Goal: Information Seeking & Learning: Check status

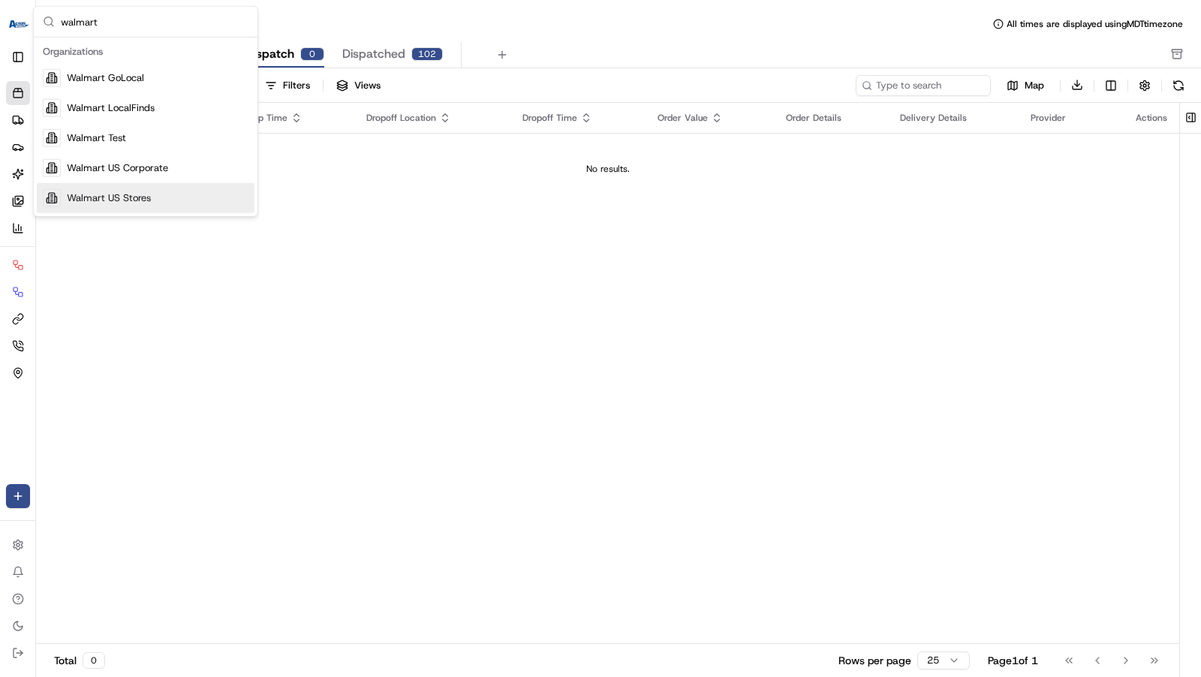
type input "walmart"
click at [174, 185] on div "Walmart US Stores" at bounding box center [146, 198] width 218 height 30
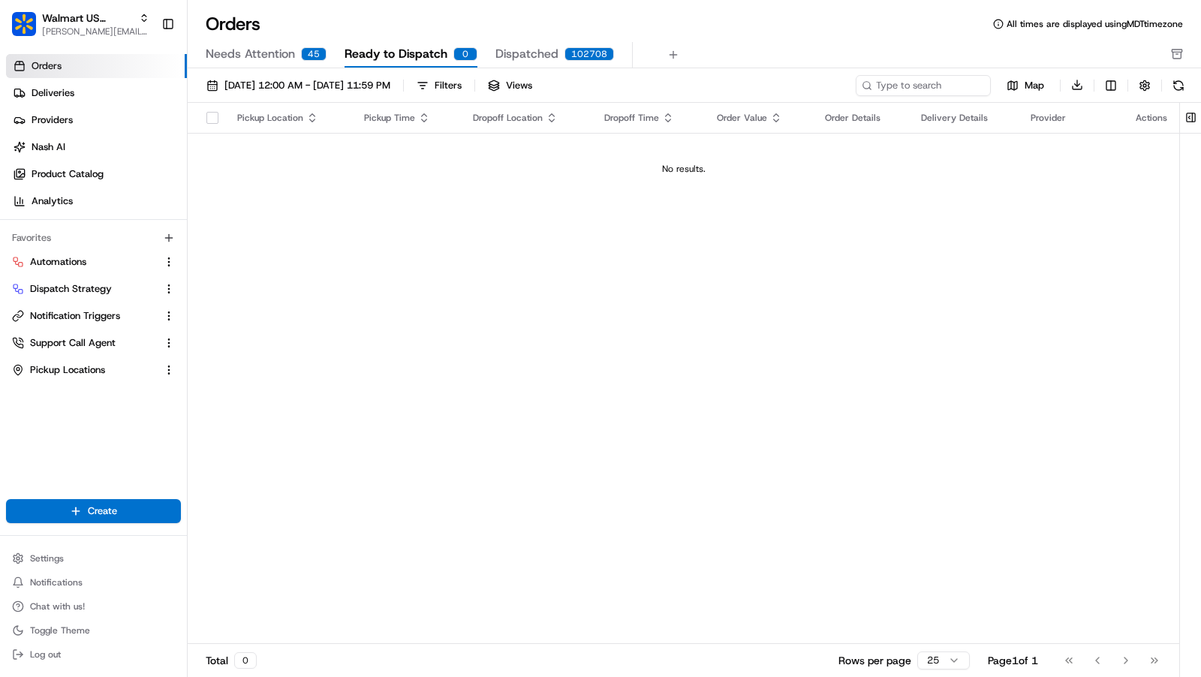
click at [113, 89] on link "Deliveries" at bounding box center [96, 93] width 181 height 24
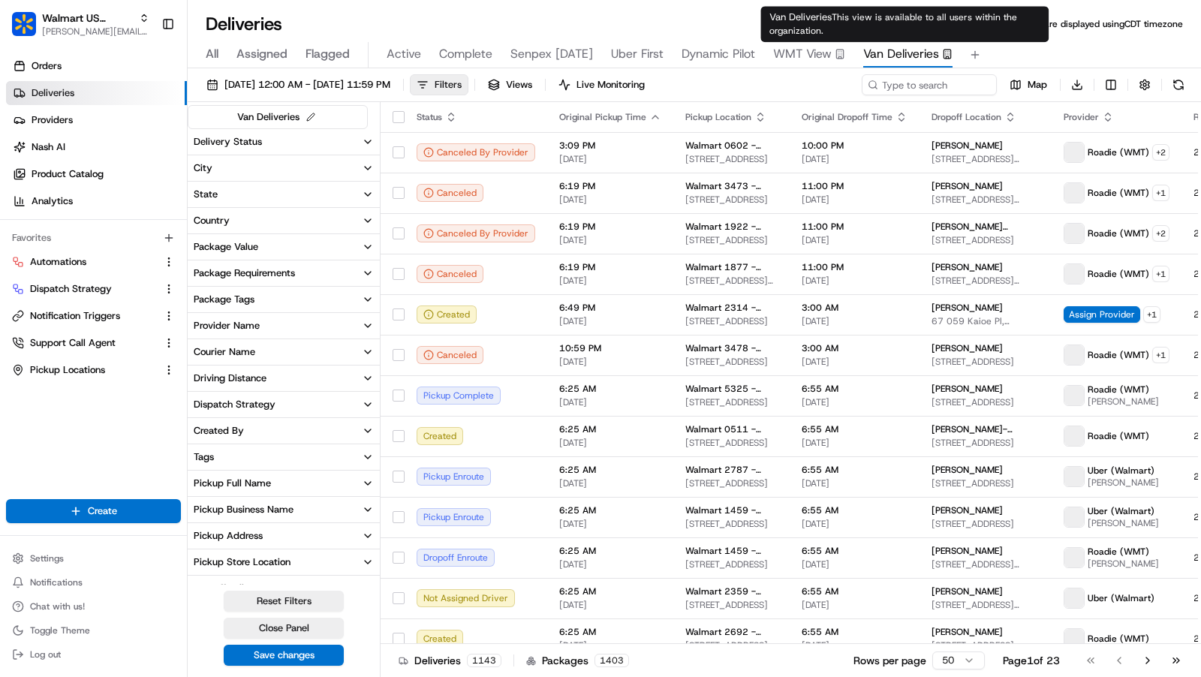
click at [462, 82] on span "Filters" at bounding box center [448, 85] width 27 height 14
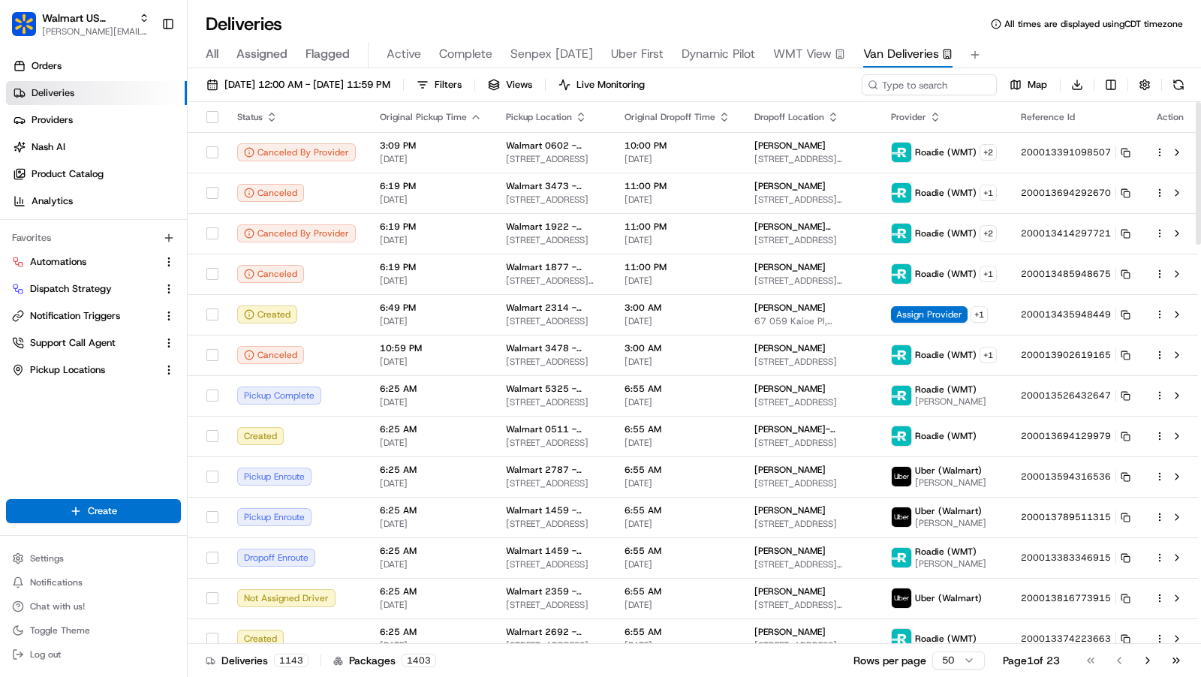
click at [907, 58] on span "Van Deliveries" at bounding box center [901, 54] width 76 height 18
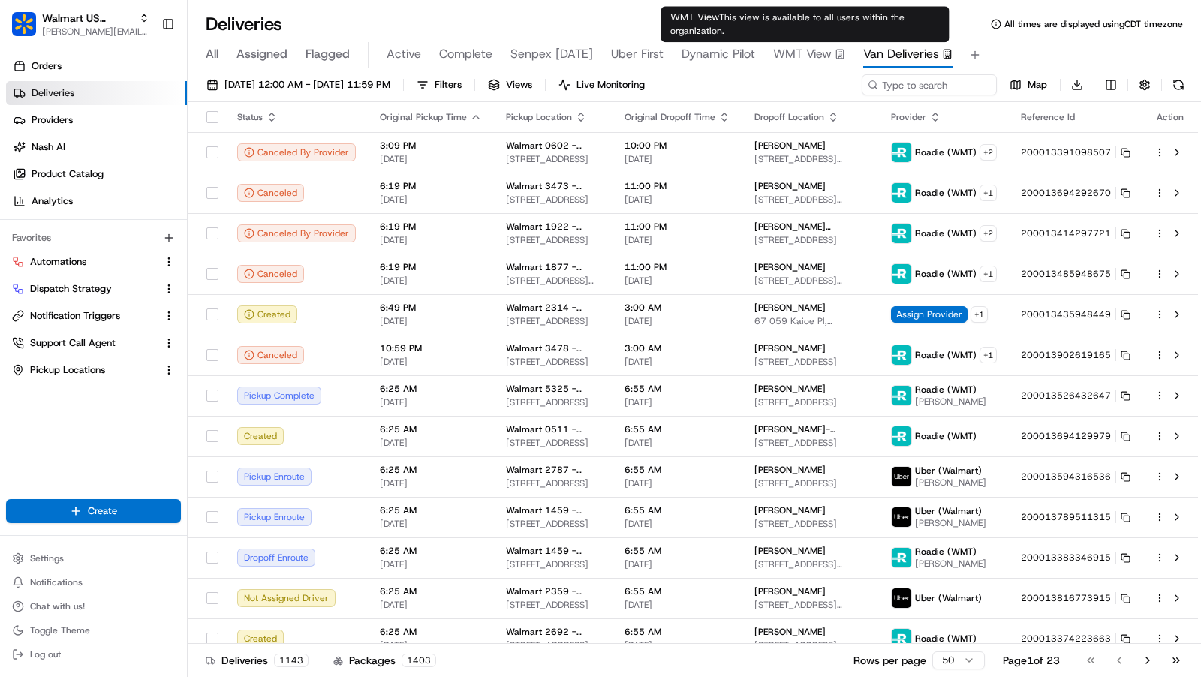
click at [804, 50] on span "WMT View" at bounding box center [802, 54] width 59 height 18
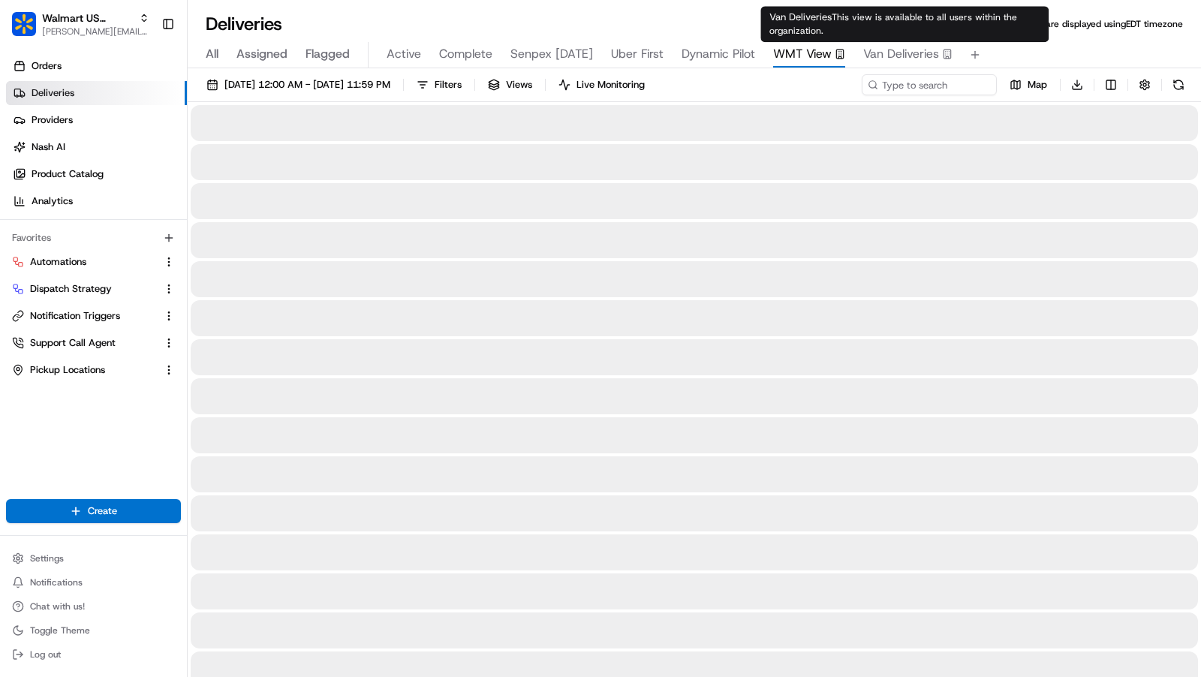
click at [914, 53] on span "Van Deliveries" at bounding box center [901, 54] width 76 height 18
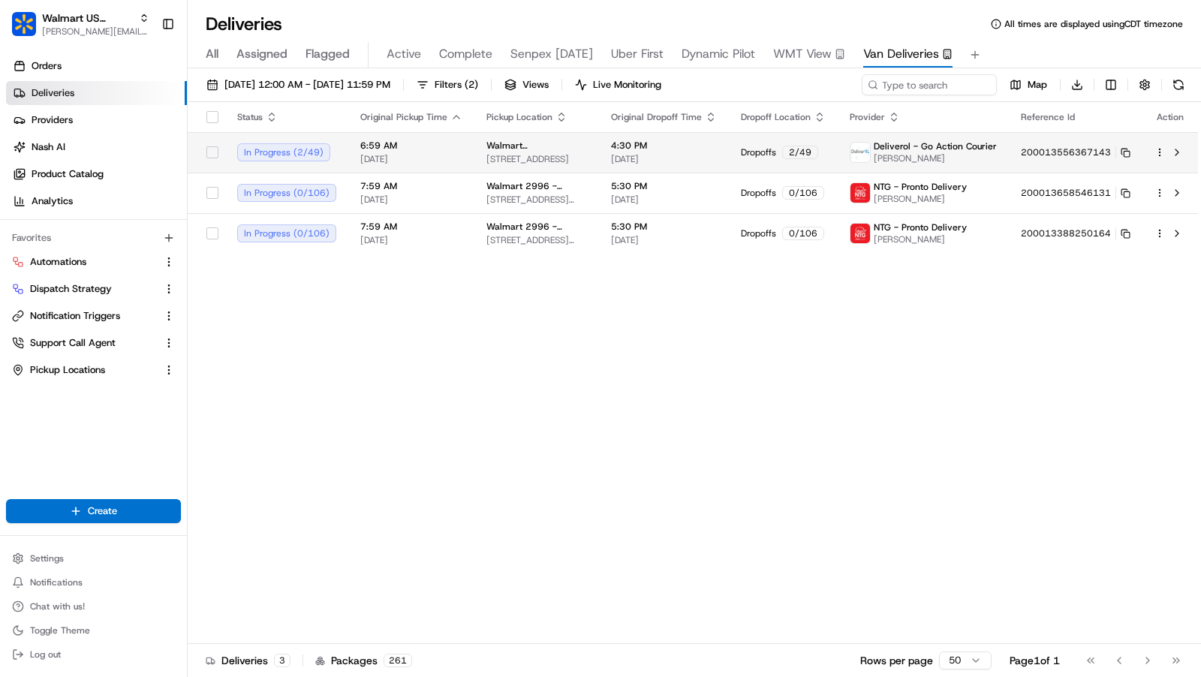
click at [445, 154] on span "[DATE]" at bounding box center [411, 159] width 102 height 12
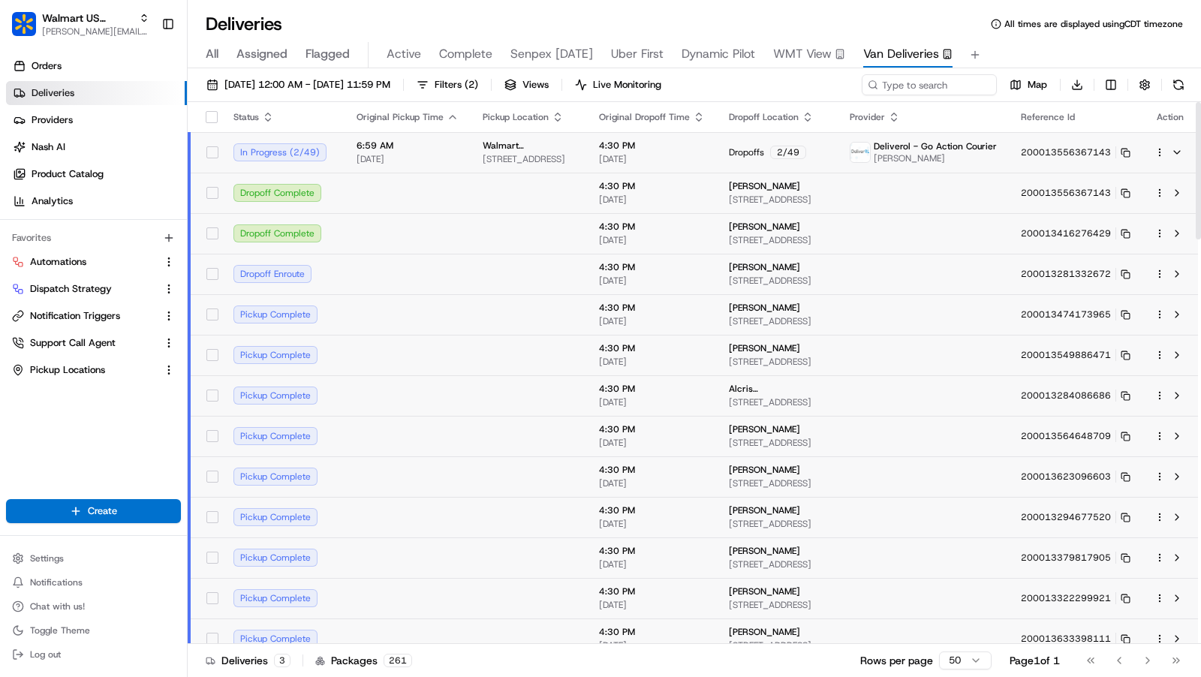
click at [569, 200] on td at bounding box center [529, 193] width 116 height 41
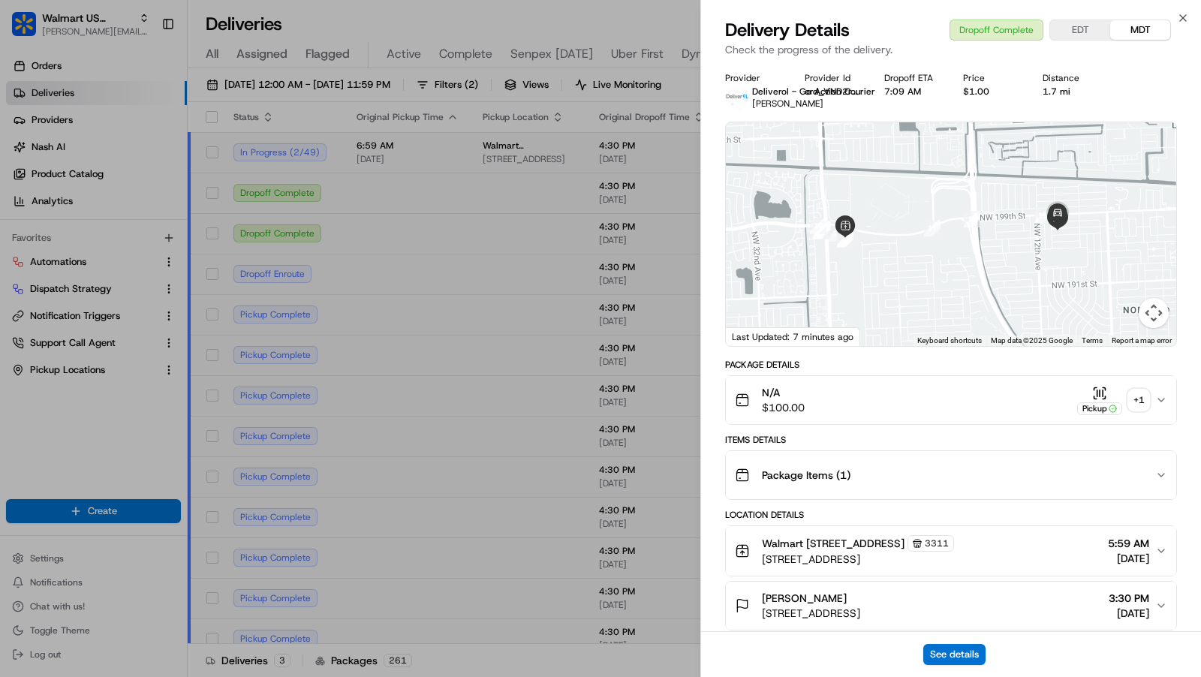
click at [1142, 405] on div "+ 1" at bounding box center [1138, 400] width 21 height 21
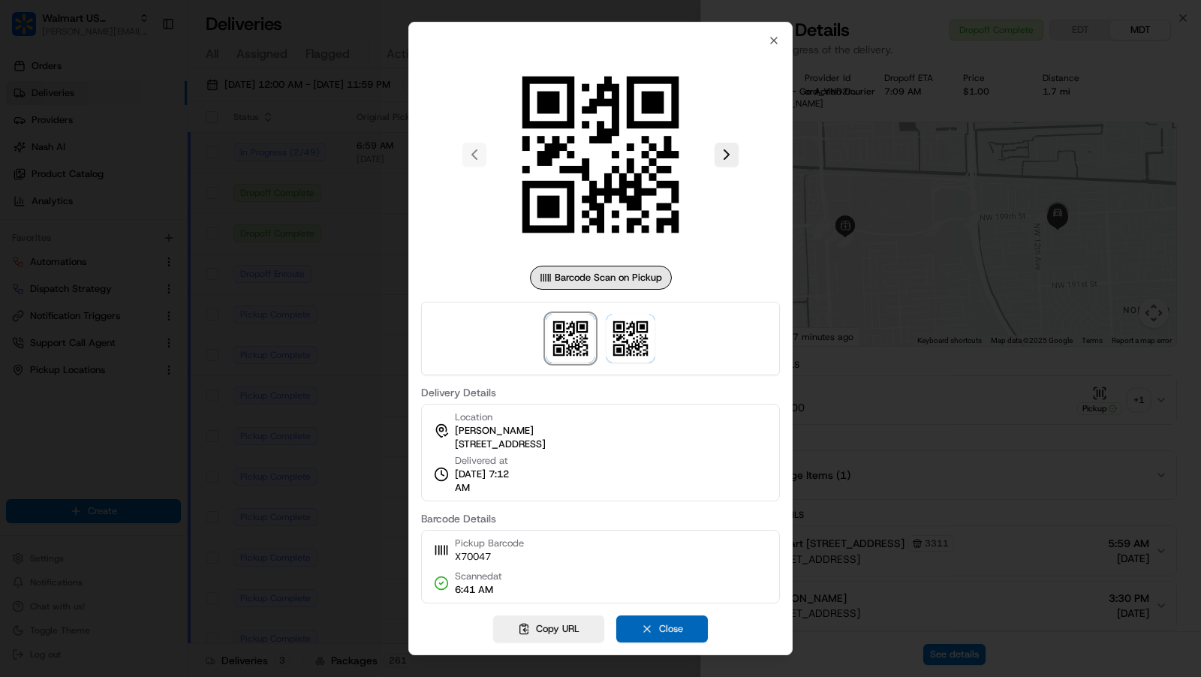
click at [672, 628] on button "Close" at bounding box center [662, 629] width 92 height 27
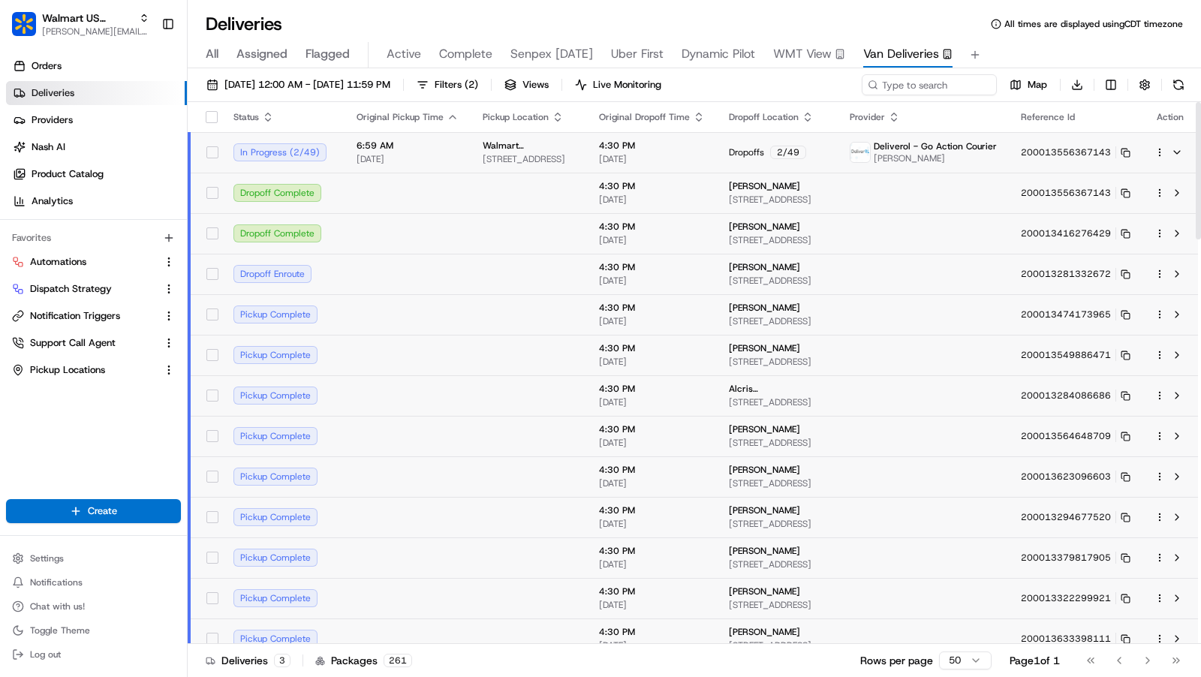
click at [538, 235] on td at bounding box center [529, 233] width 116 height 41
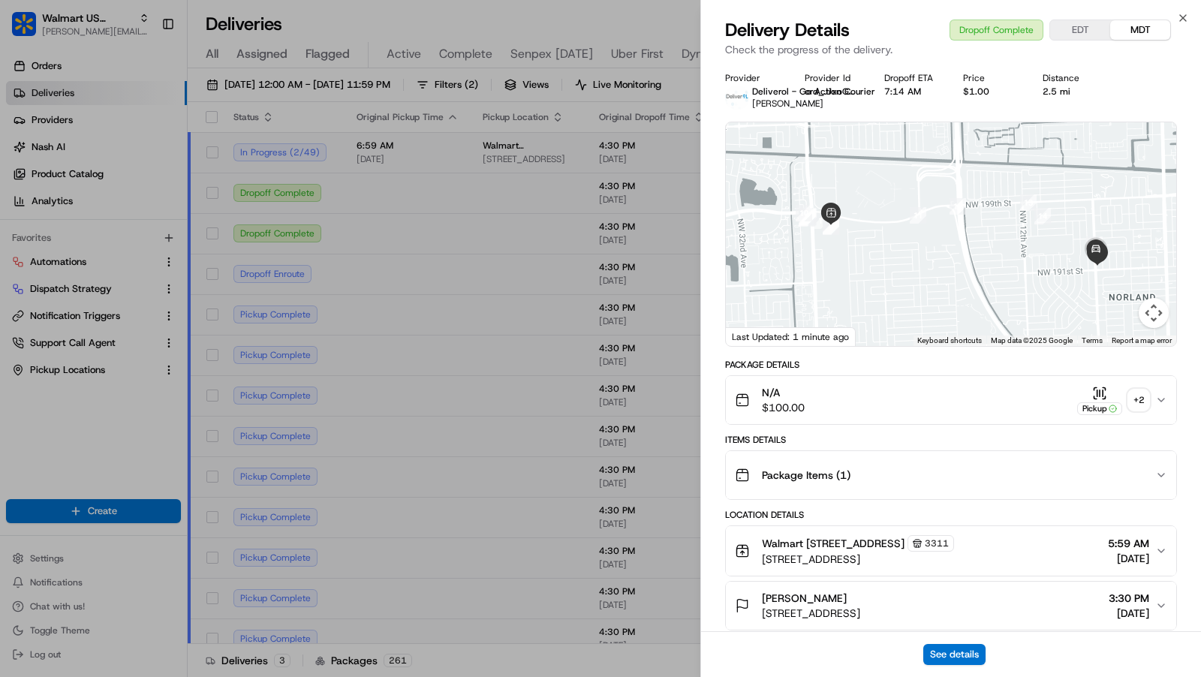
click at [1147, 389] on button "Pickup + 2" at bounding box center [1113, 400] width 72 height 29
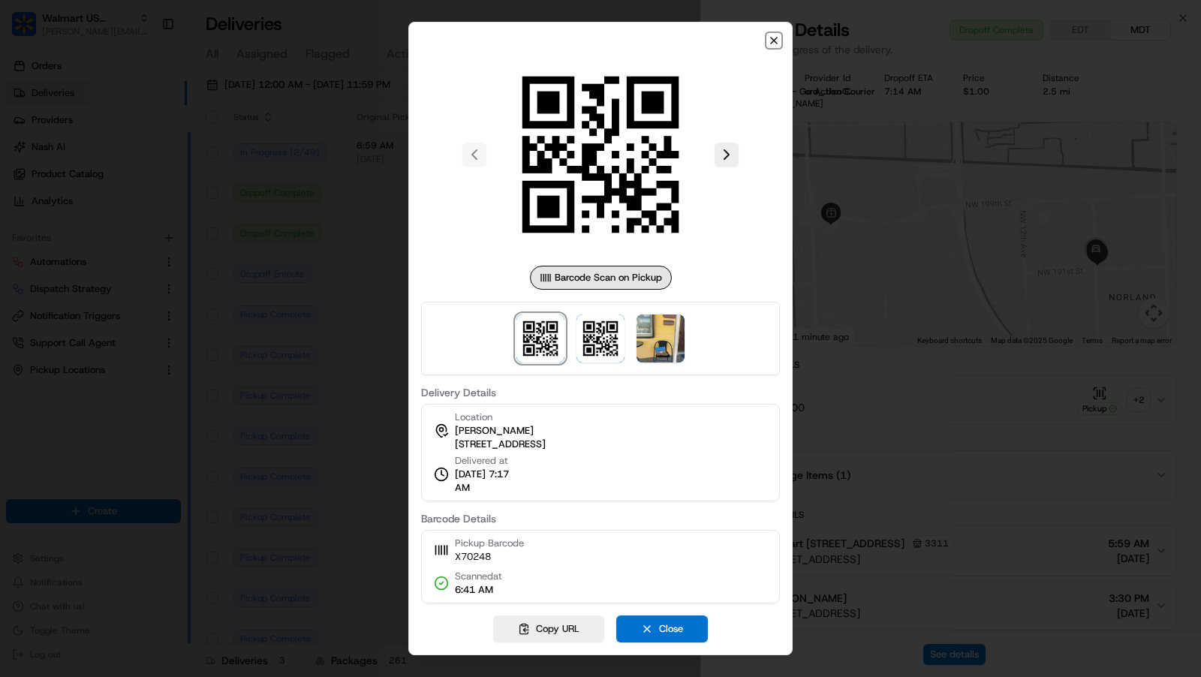
click at [774, 40] on icon "button" at bounding box center [774, 41] width 12 height 12
